Goal: Transaction & Acquisition: Purchase product/service

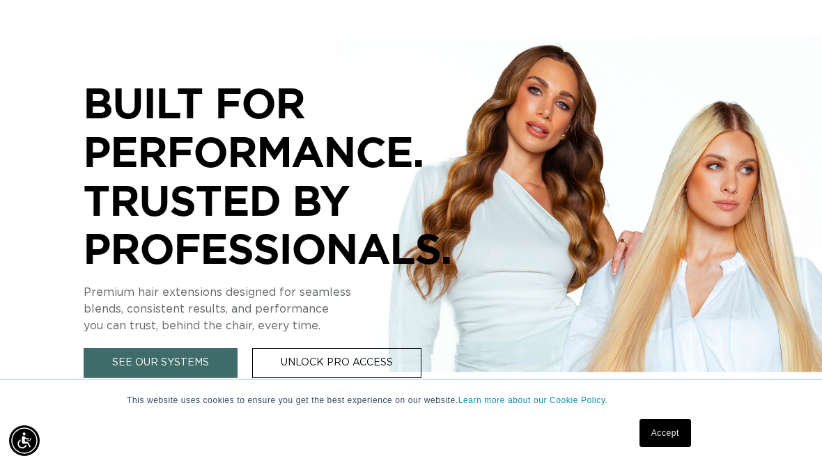
scroll to position [271, 0]
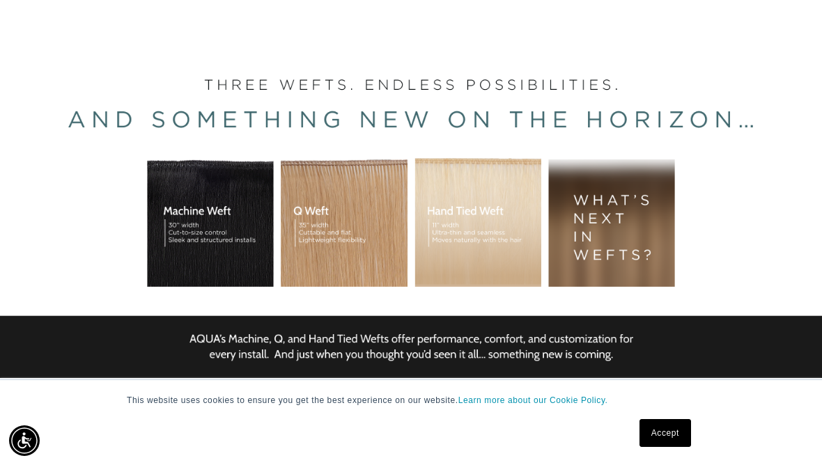
click at [658, 447] on link "Accept" at bounding box center [665, 433] width 52 height 28
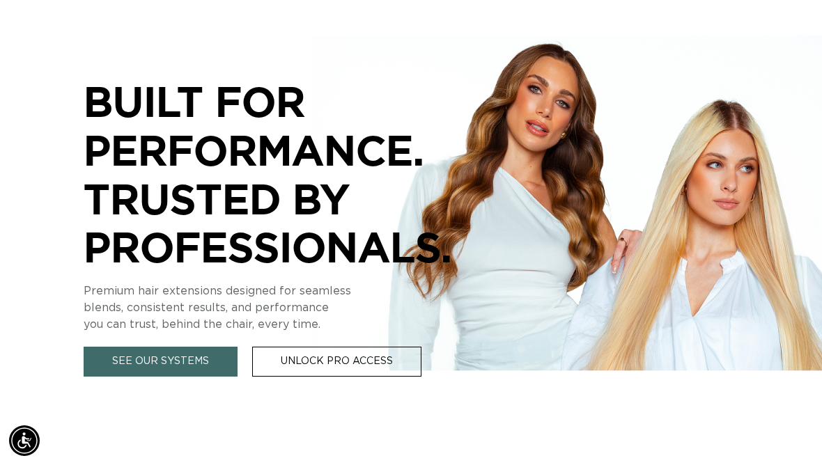
scroll to position [0, 723]
click at [137, 342] on div "BUILT FOR  PERFORMANCE. TRUSTED BY PROFESSIONALS. Premium hair extensions desig…" at bounding box center [293, 207] width 418 height 340
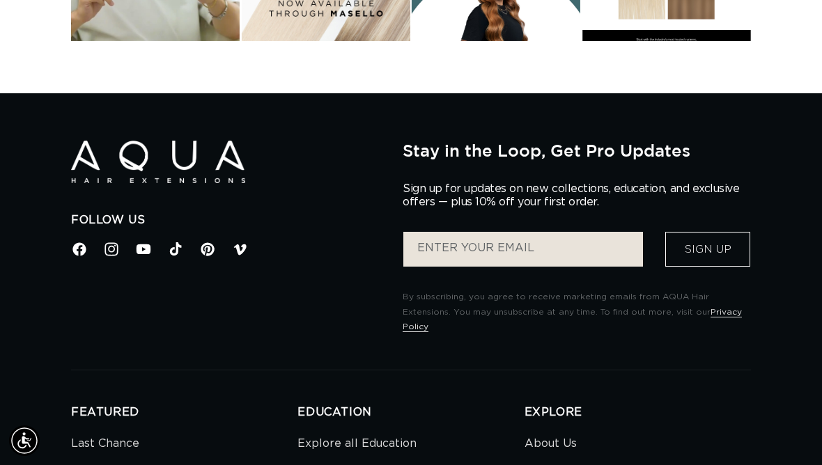
scroll to position [0, 0]
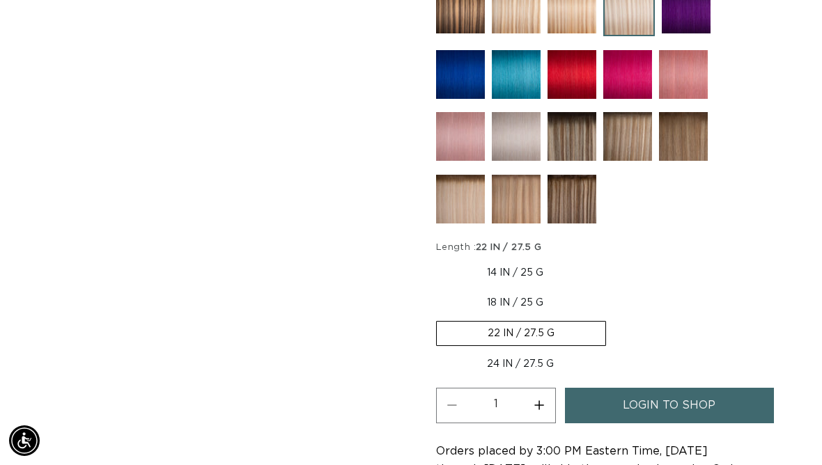
scroll to position [0, 723]
click at [485, 291] on label "18 IN / 25 G Variant sold out or unavailable" at bounding box center [515, 303] width 158 height 24
click at [601, 259] on input "18 IN / 25 G Variant sold out or unavailable" at bounding box center [601, 258] width 1 height 1
radio input "true"
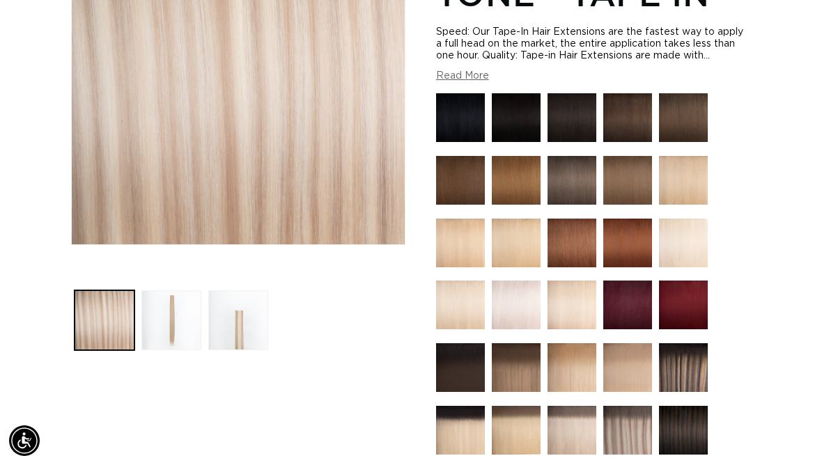
scroll to position [0, 0]
